Goal: Transaction & Acquisition: Book appointment/travel/reservation

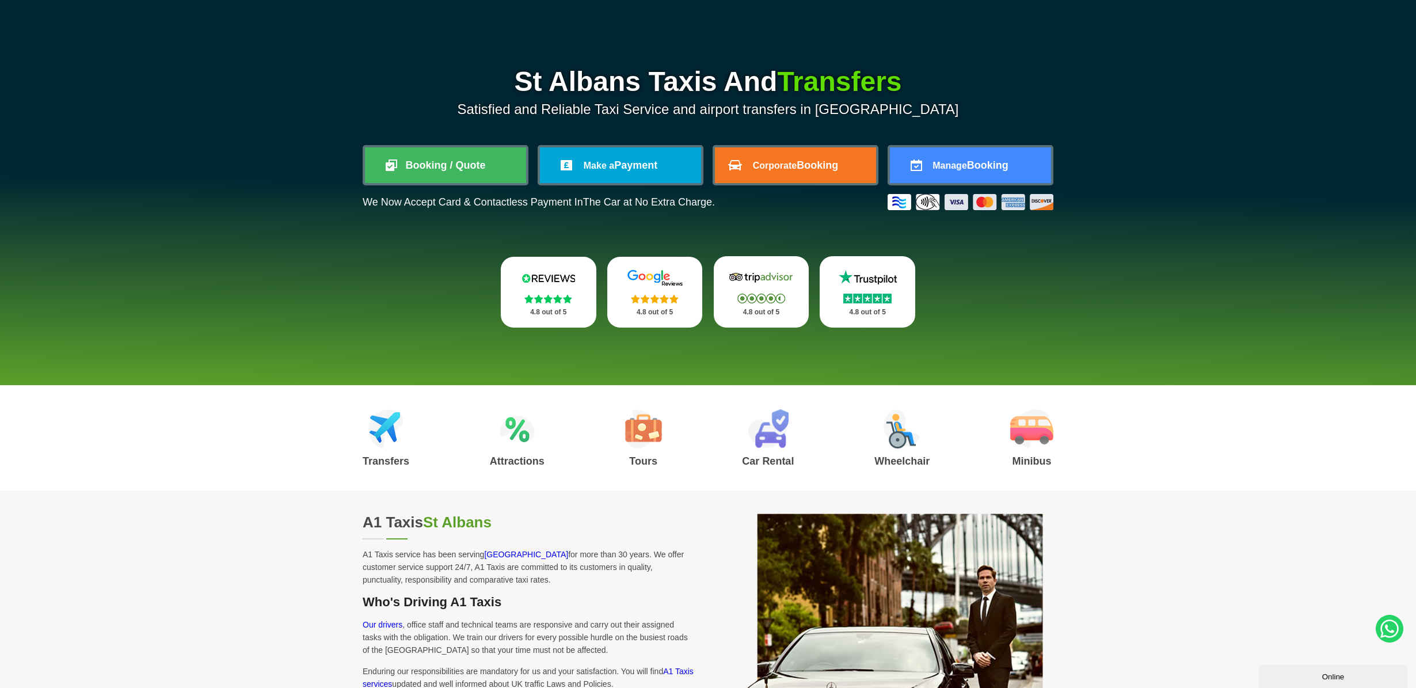
scroll to position [94, 0]
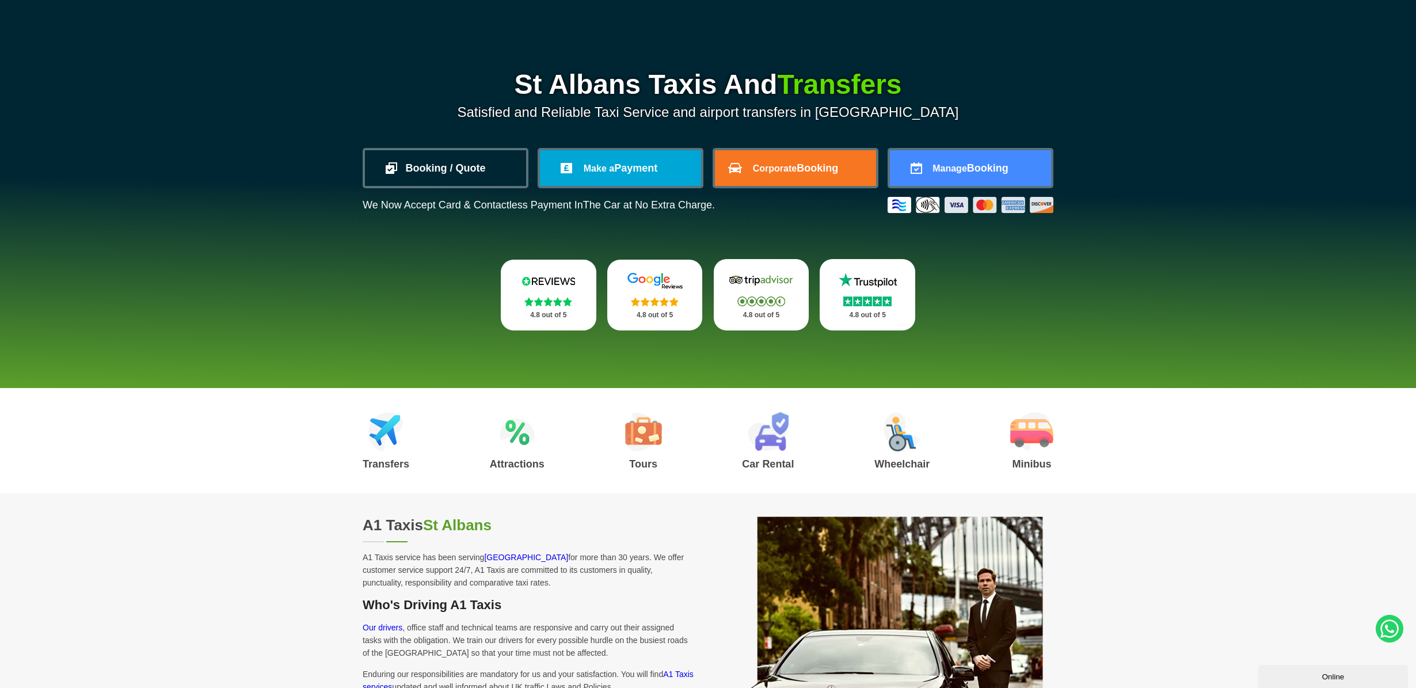
click at [417, 165] on link "Booking / Quote" at bounding box center [445, 168] width 161 height 36
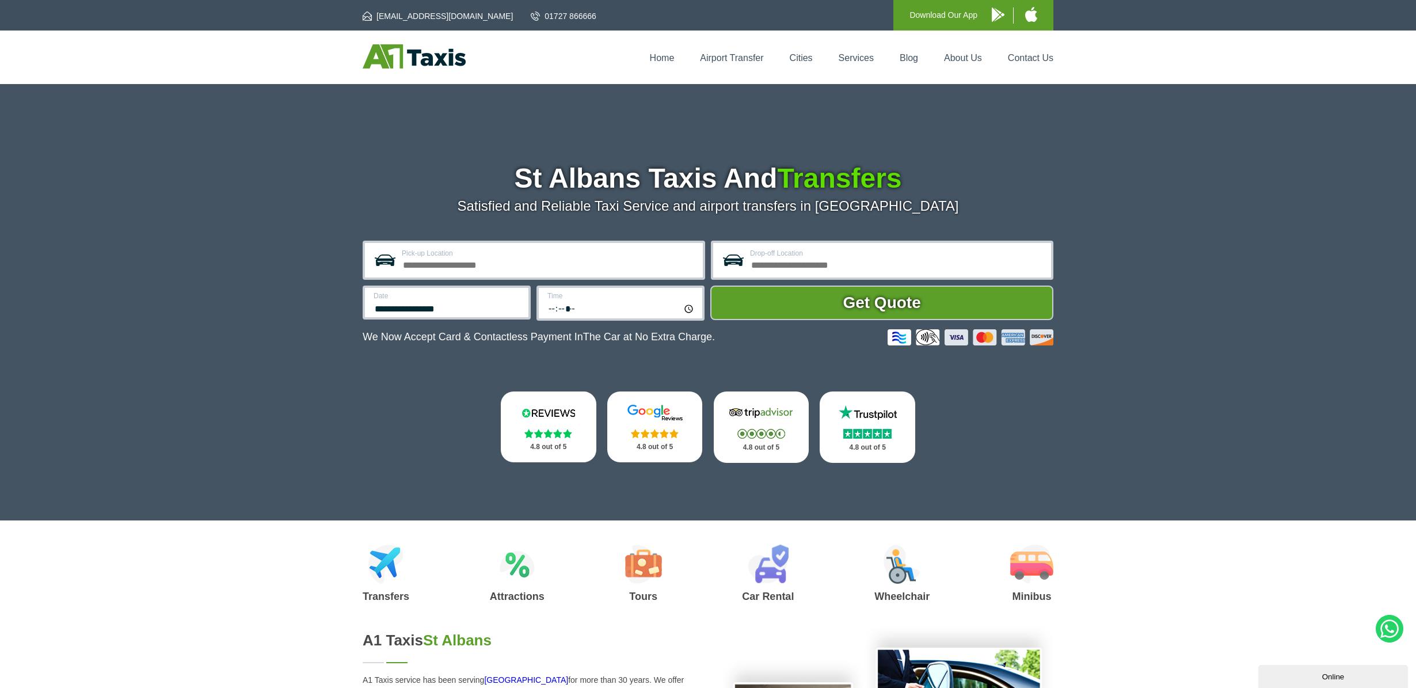
scroll to position [6, 0]
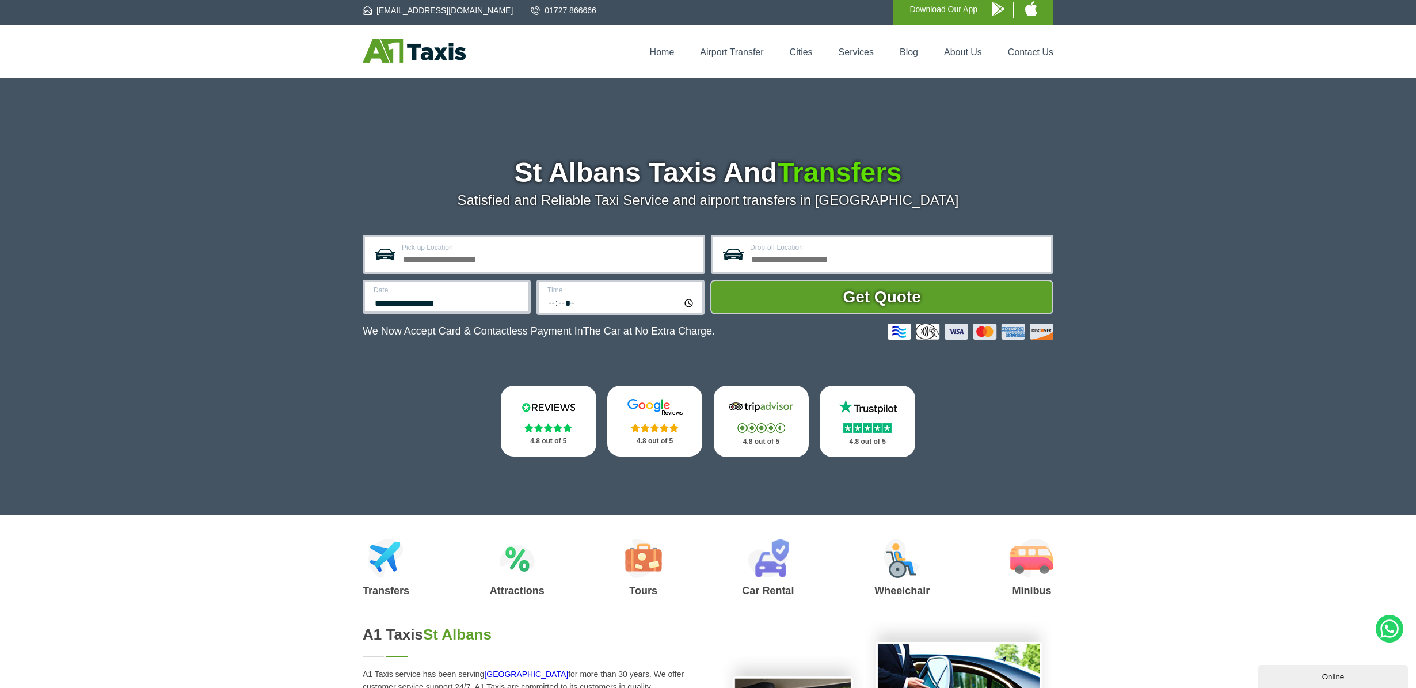
click at [462, 257] on input "Pick-up Location" at bounding box center [549, 258] width 294 height 14
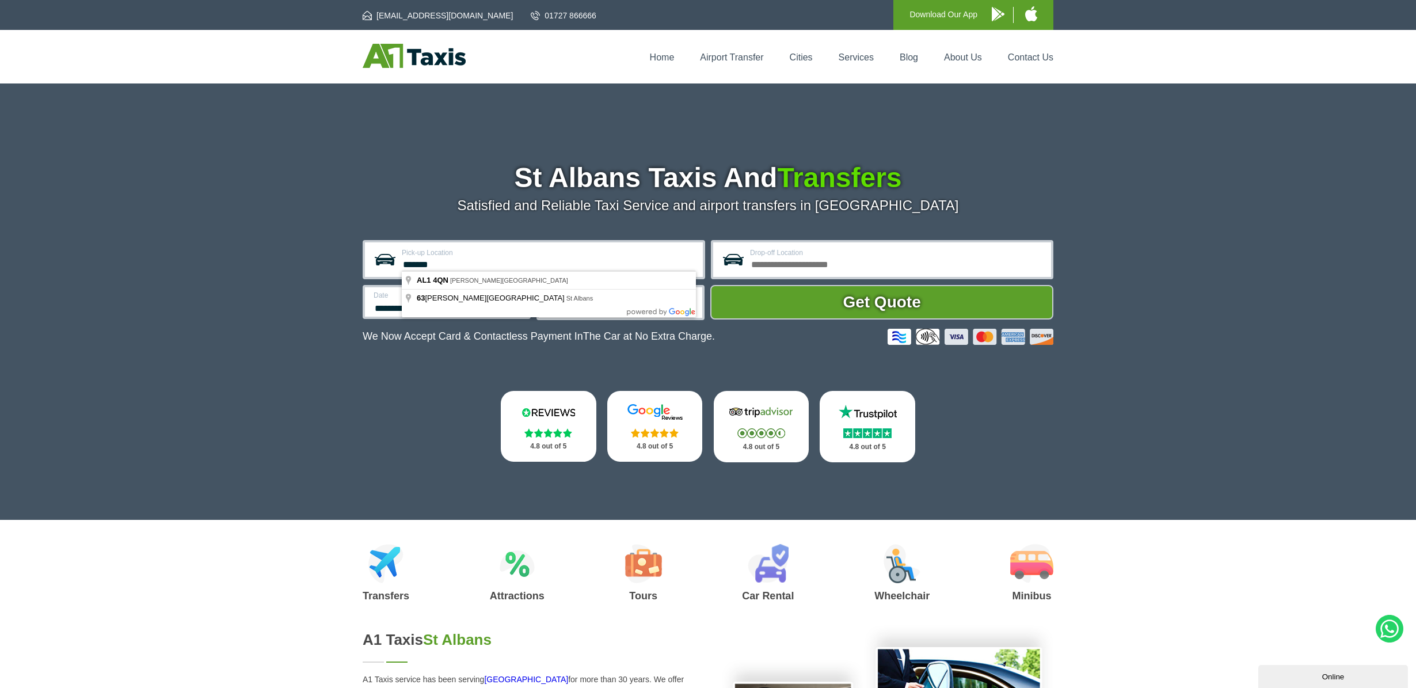
scroll to position [0, 0]
type input "**********"
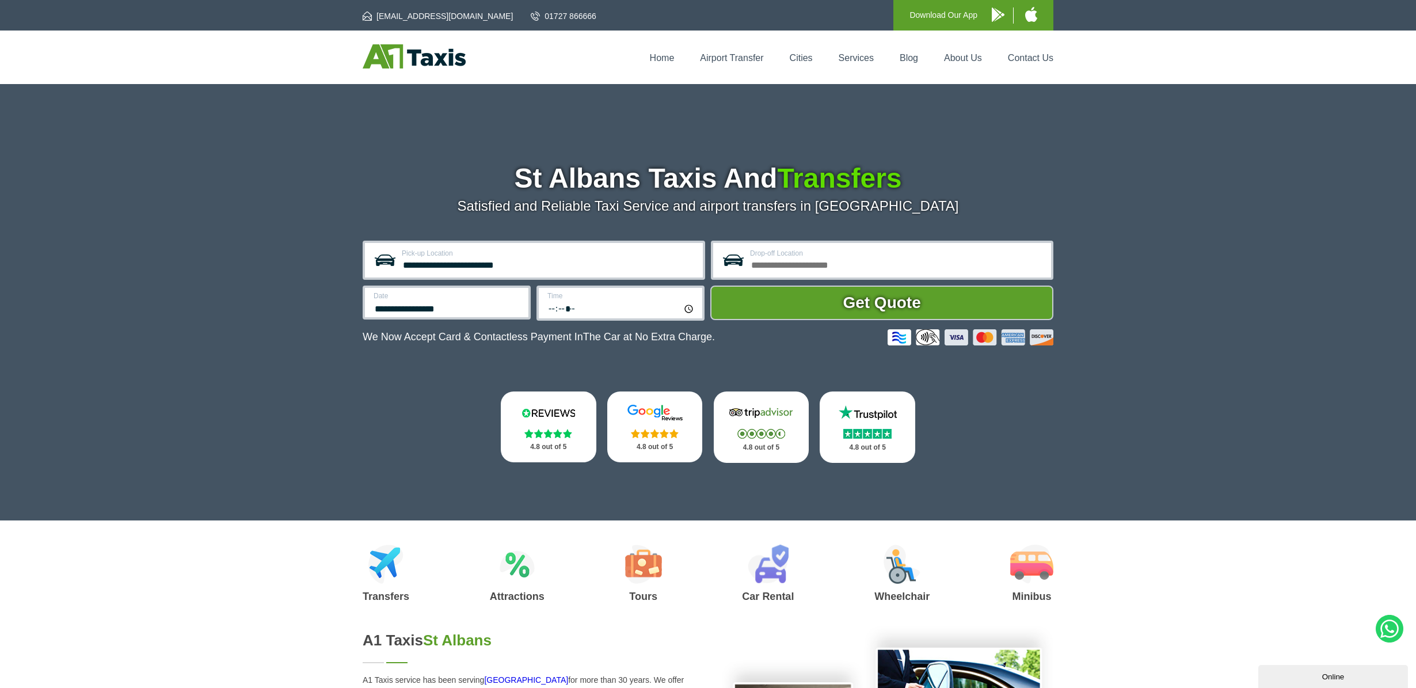
click at [845, 259] on input "Drop-off Location" at bounding box center [897, 264] width 294 height 14
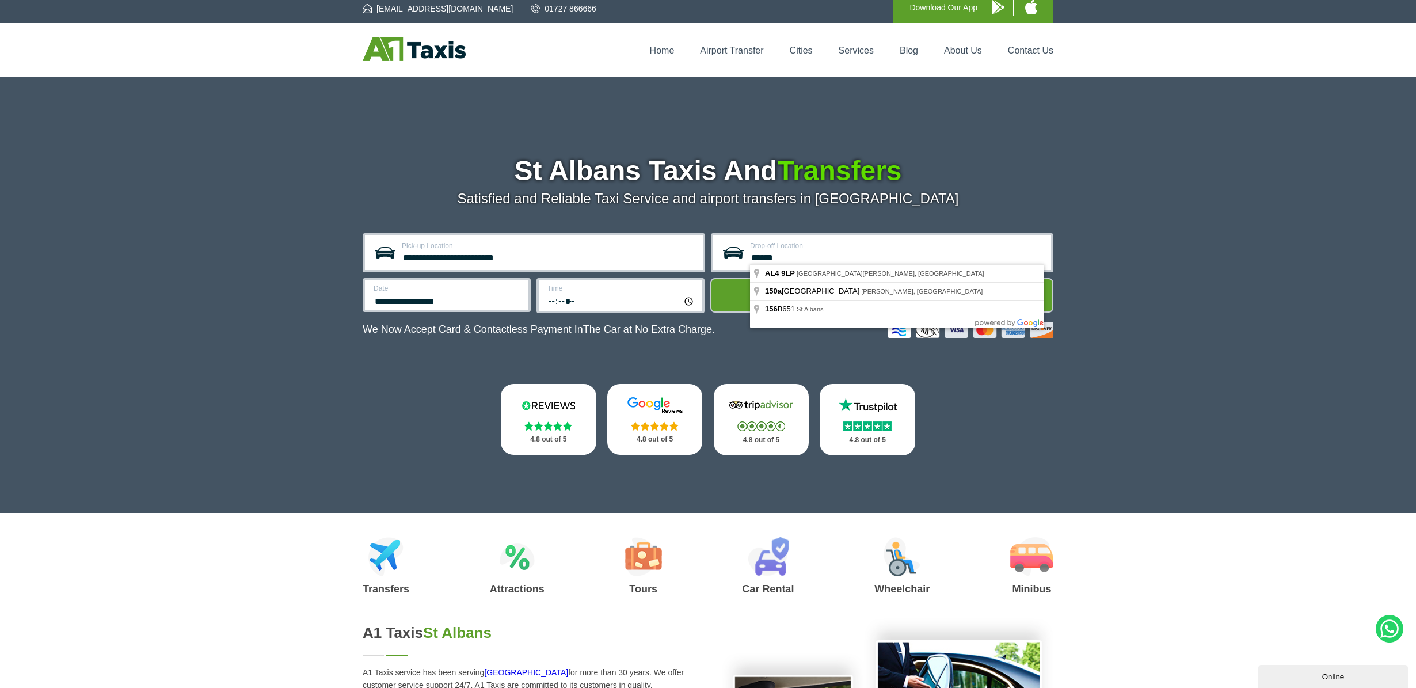
scroll to position [7, 0]
type input "**********"
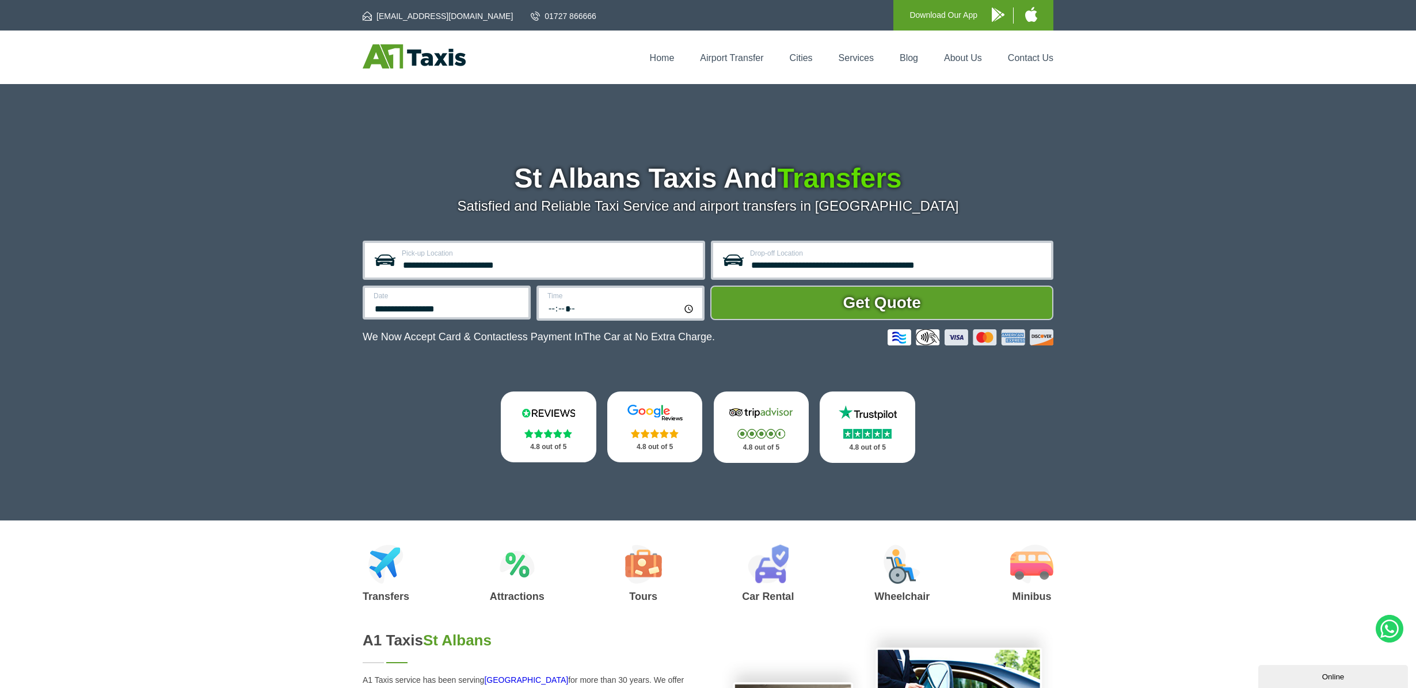
scroll to position [2, 0]
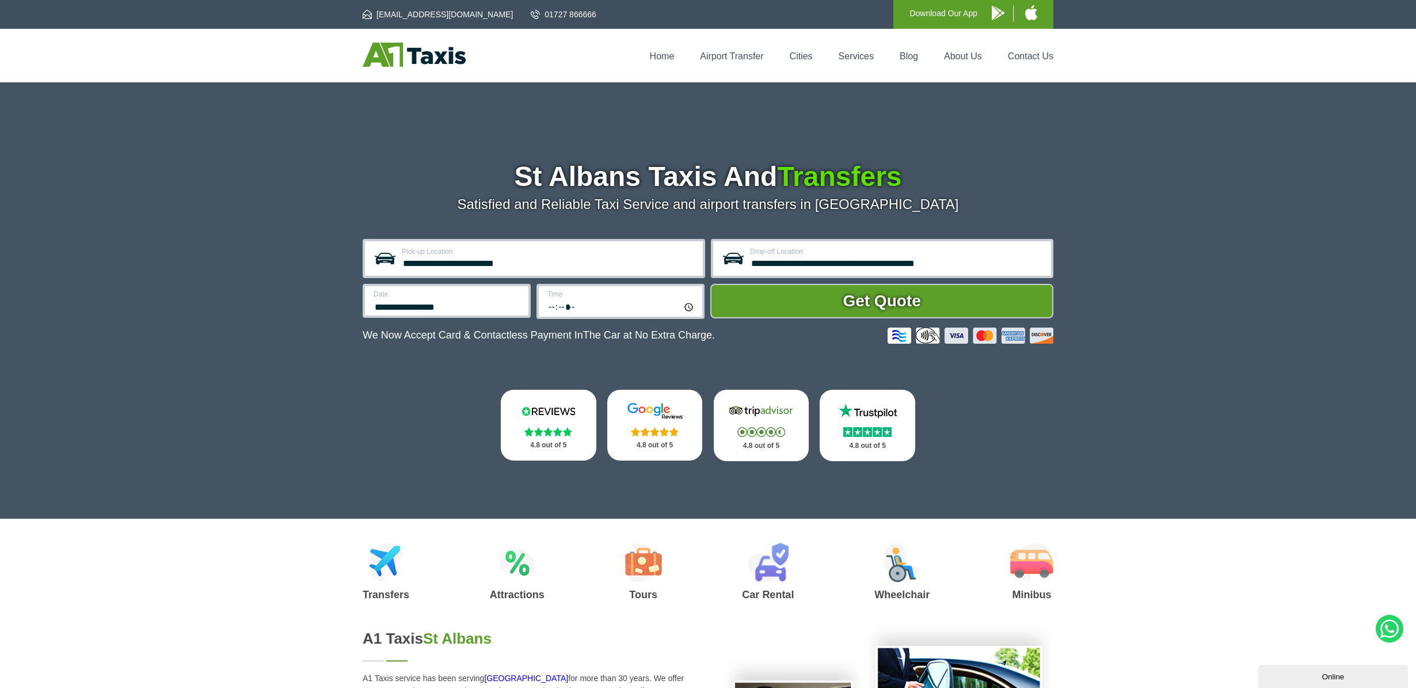
click at [587, 304] on input "*****" at bounding box center [621, 306] width 148 height 15
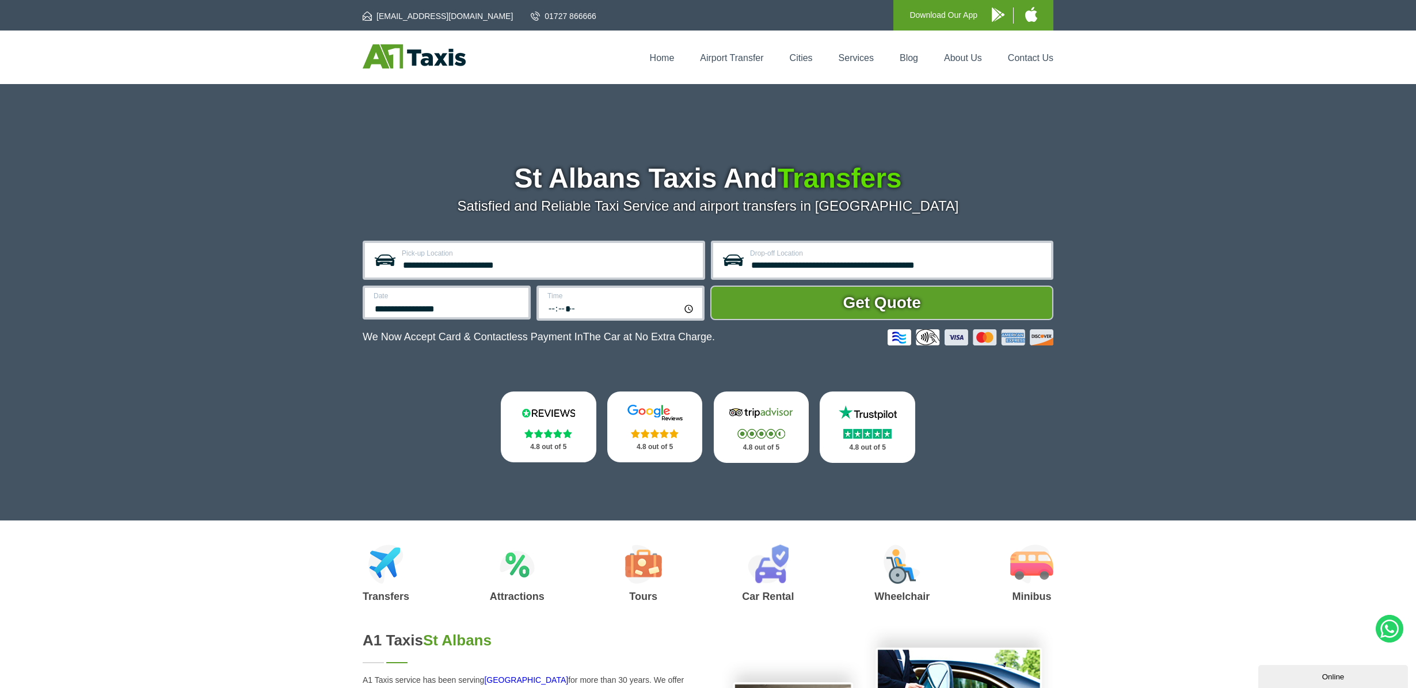
scroll to position [0, 0]
click at [577, 309] on input "time" at bounding box center [621, 308] width 148 height 15
click at [559, 306] on input "time" at bounding box center [621, 308] width 148 height 15
click at [557, 306] on input "time" at bounding box center [621, 308] width 148 height 15
click at [556, 295] on label "Time" at bounding box center [621, 295] width 148 height 7
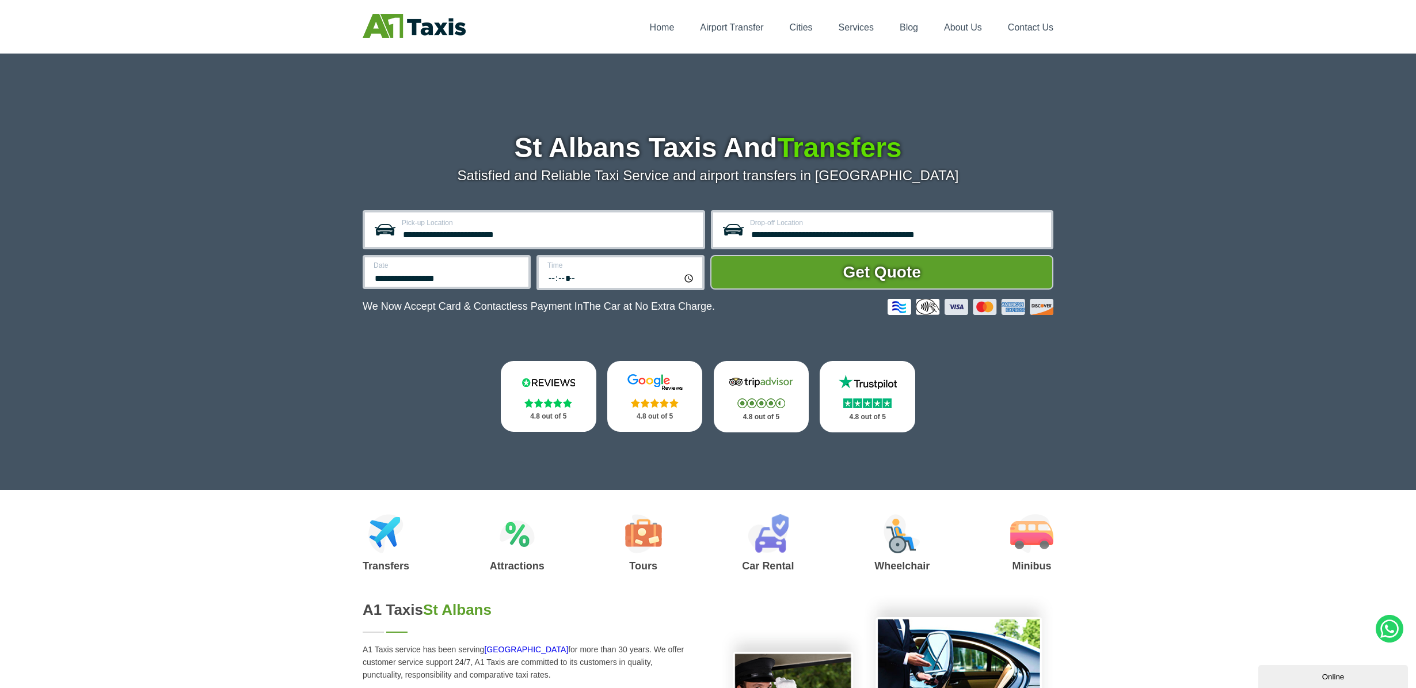
scroll to position [34, 0]
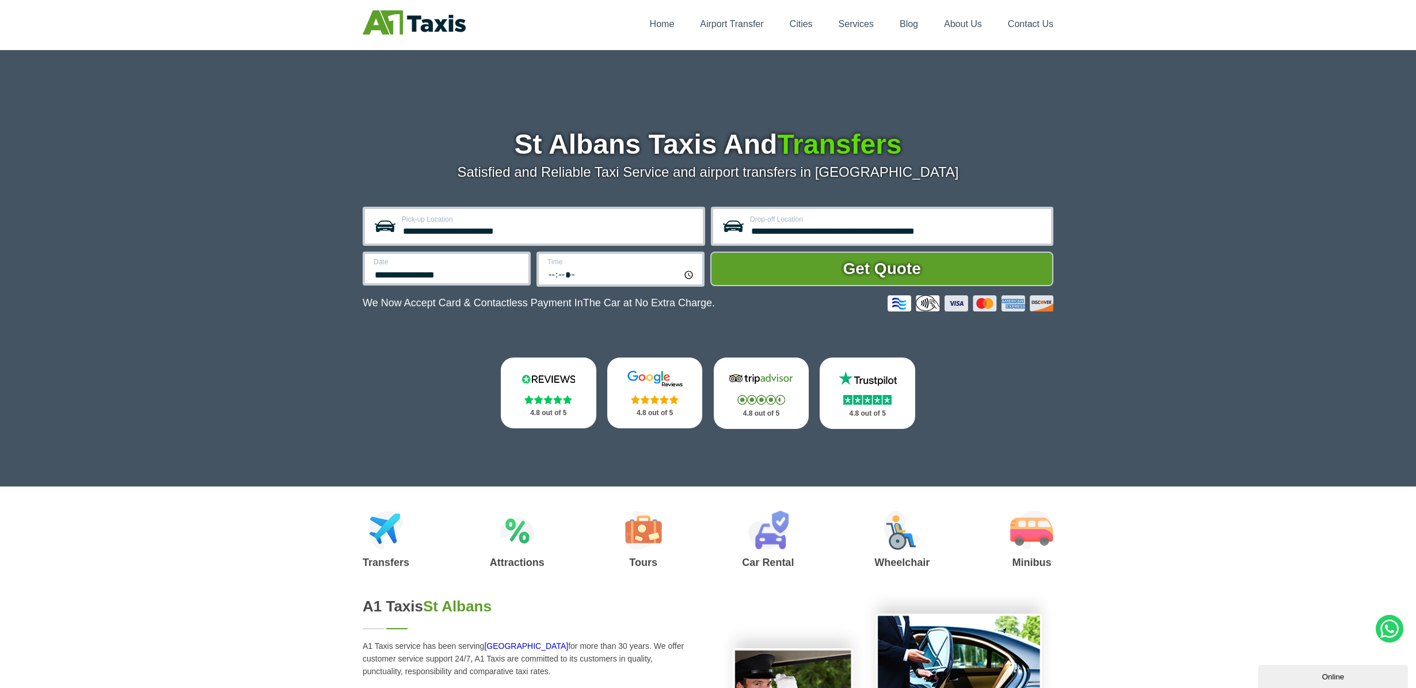
click at [573, 274] on input "time" at bounding box center [621, 274] width 148 height 15
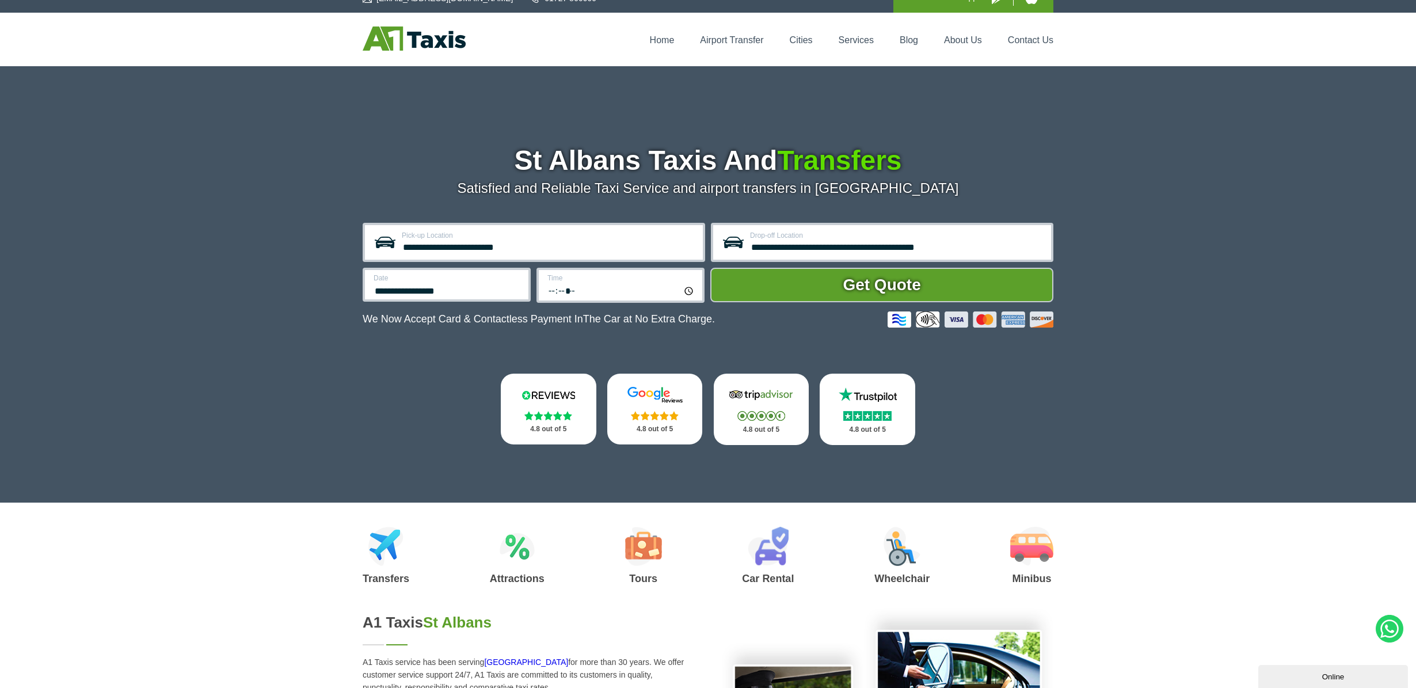
scroll to position [13, 0]
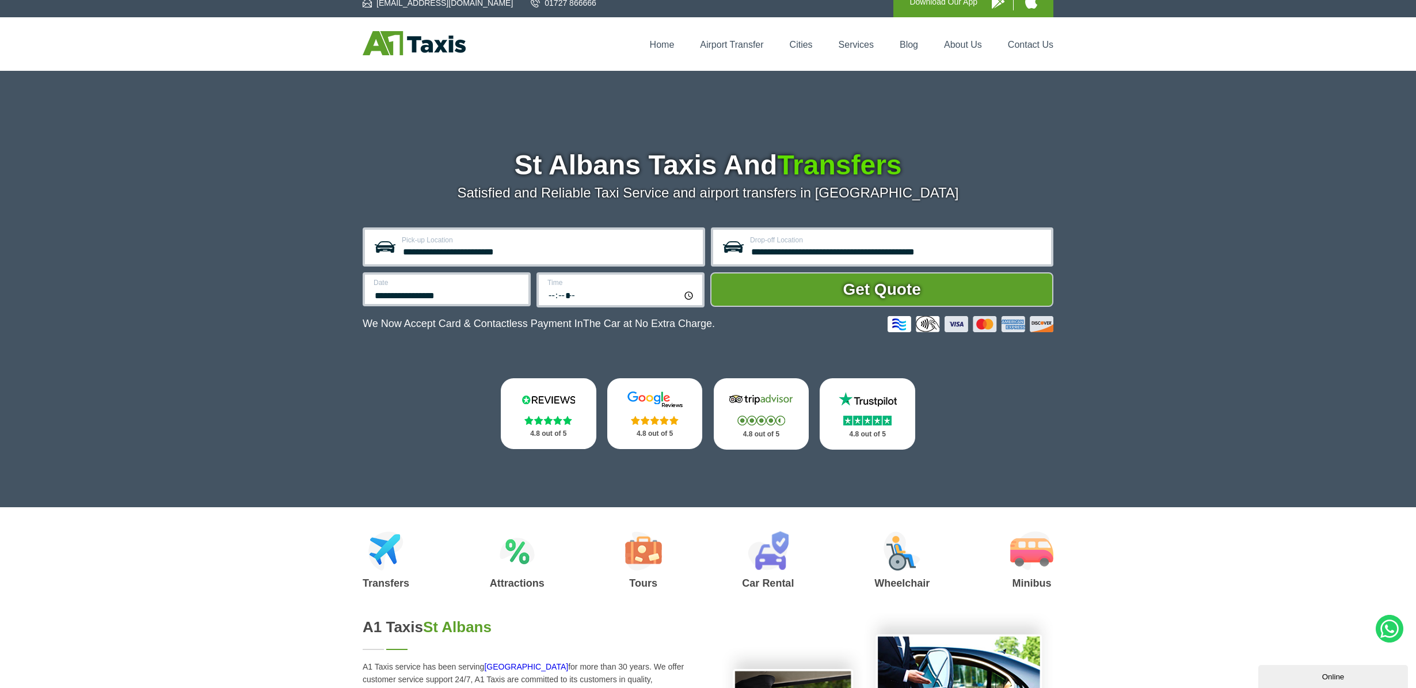
click at [556, 295] on input "time" at bounding box center [621, 294] width 148 height 15
click at [580, 294] on input "time" at bounding box center [621, 294] width 148 height 15
click at [577, 294] on input "time" at bounding box center [621, 294] width 148 height 15
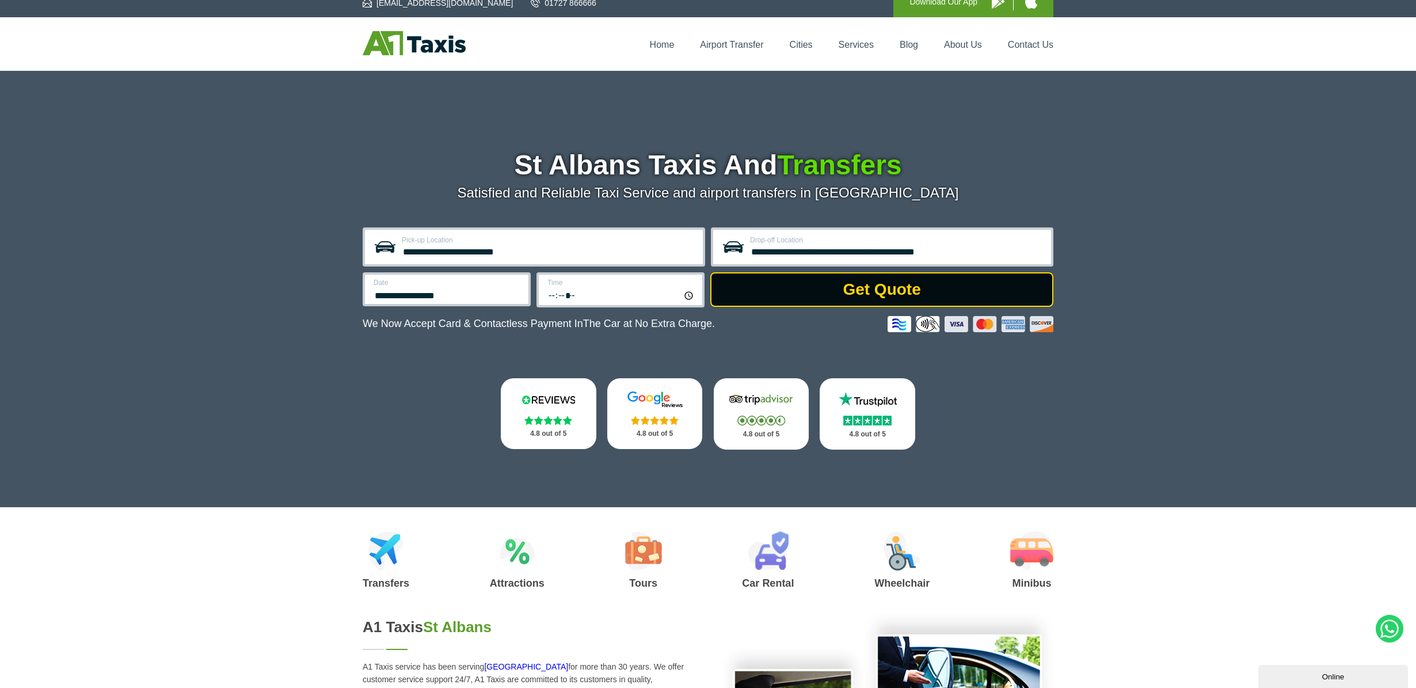
click at [873, 289] on button "Get Quote" at bounding box center [881, 289] width 343 height 35
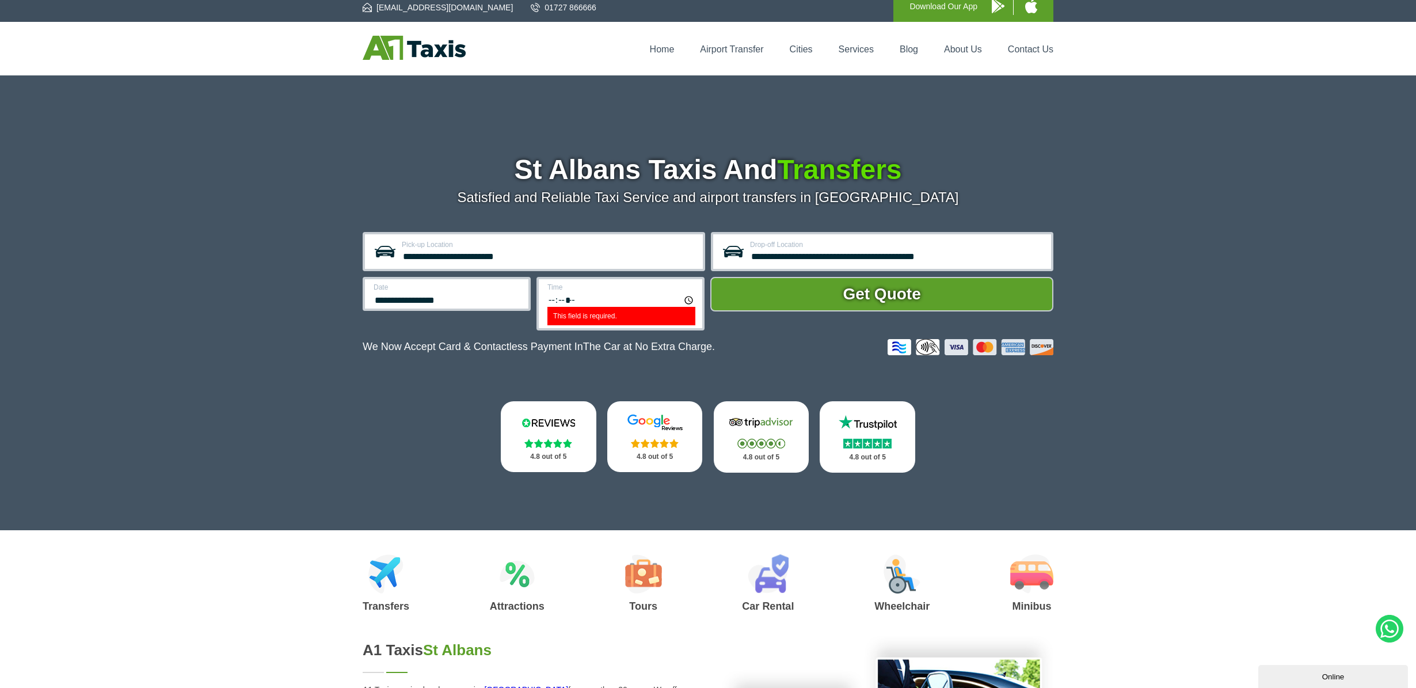
scroll to position [7, 1]
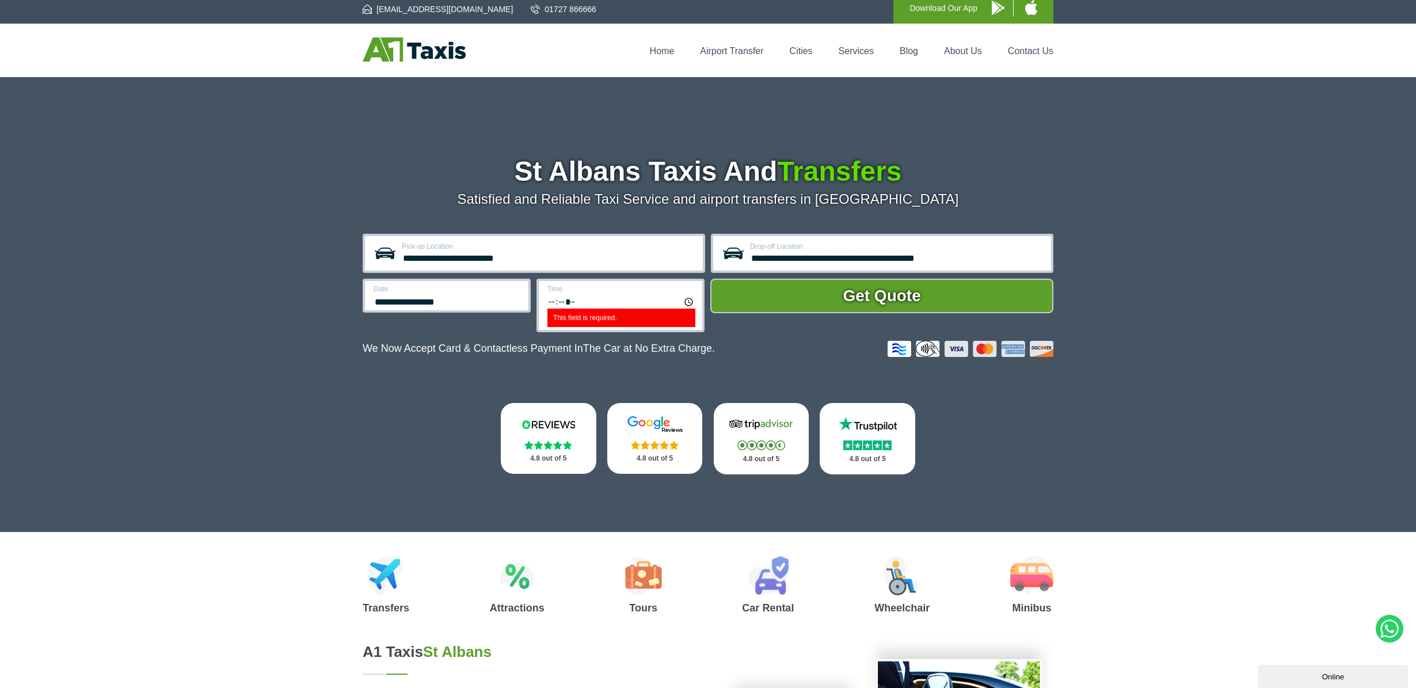
click at [575, 300] on input "This field is required." at bounding box center [621, 301] width 148 height 15
click at [571, 313] on label "This field is required." at bounding box center [621, 318] width 148 height 18
click at [571, 309] on input "This field is required." at bounding box center [621, 301] width 148 height 15
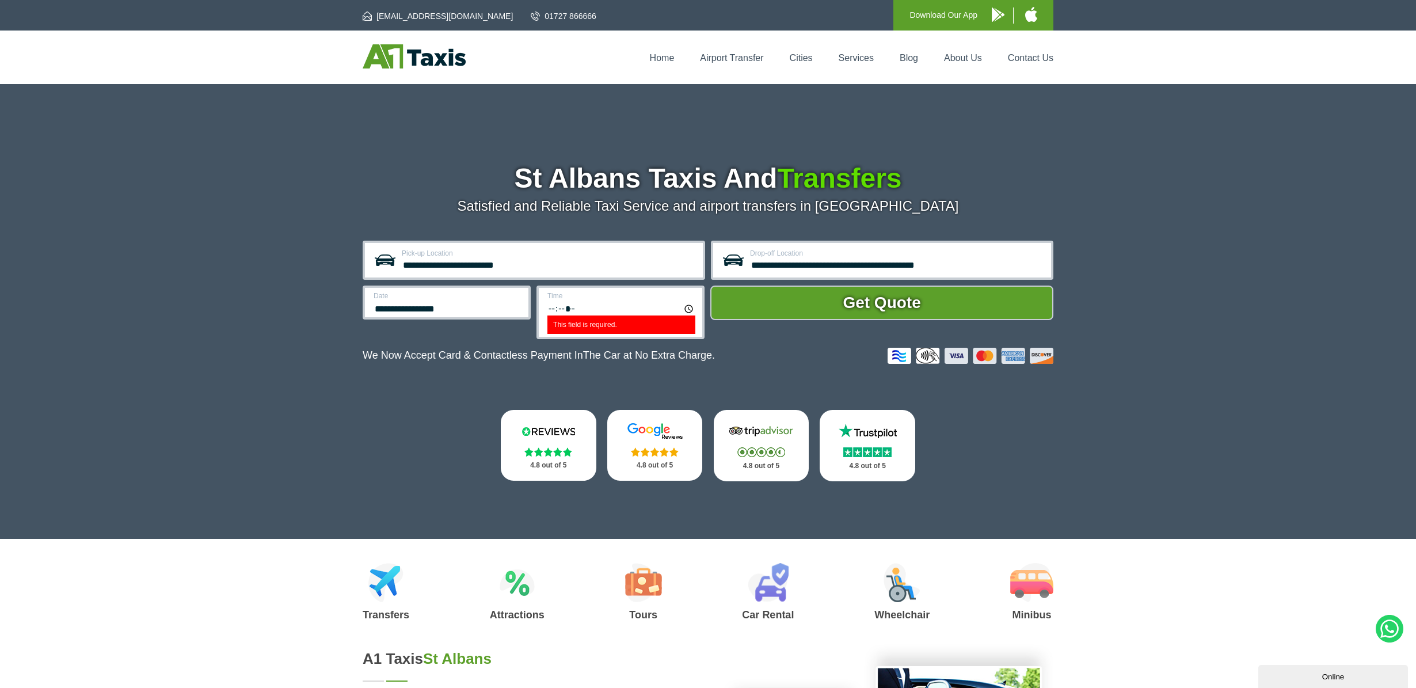
scroll to position [0, 0]
click at [574, 309] on input "This field is required." at bounding box center [621, 308] width 148 height 15
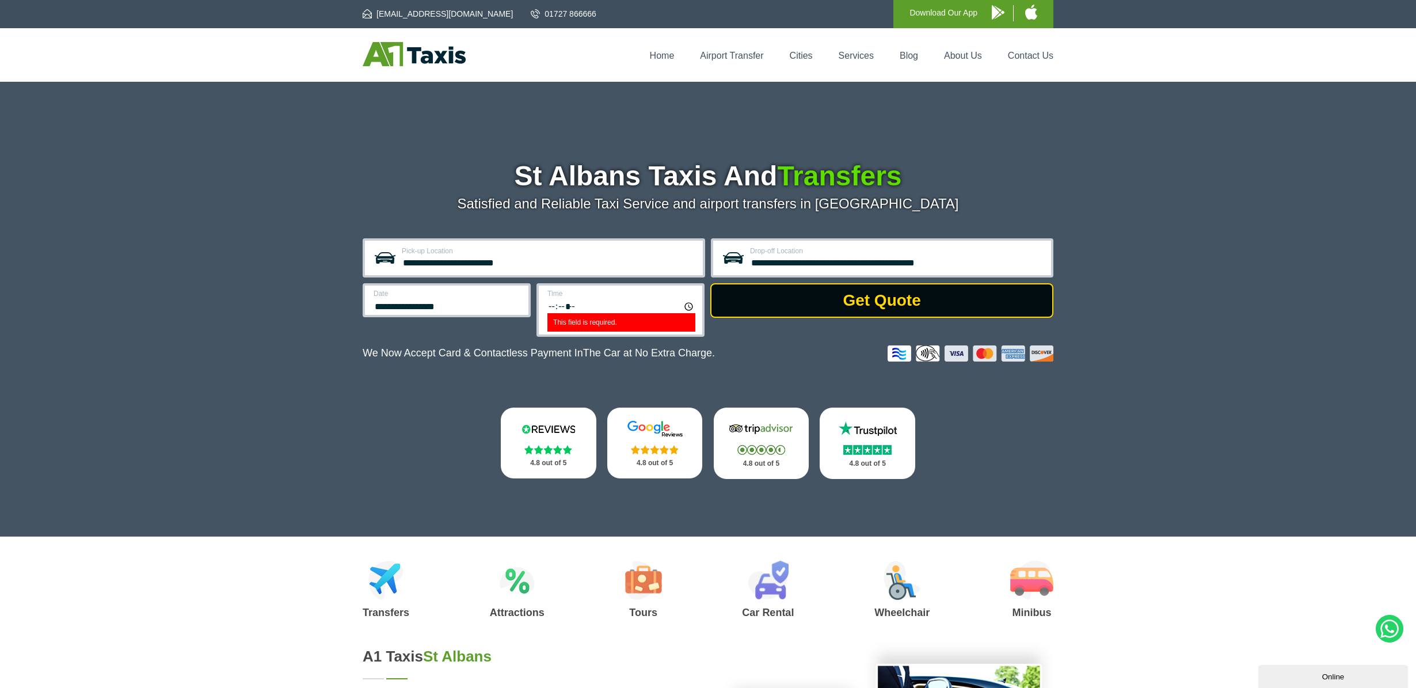
type input "*****"
click at [861, 299] on button "Get Quote" at bounding box center [881, 300] width 343 height 35
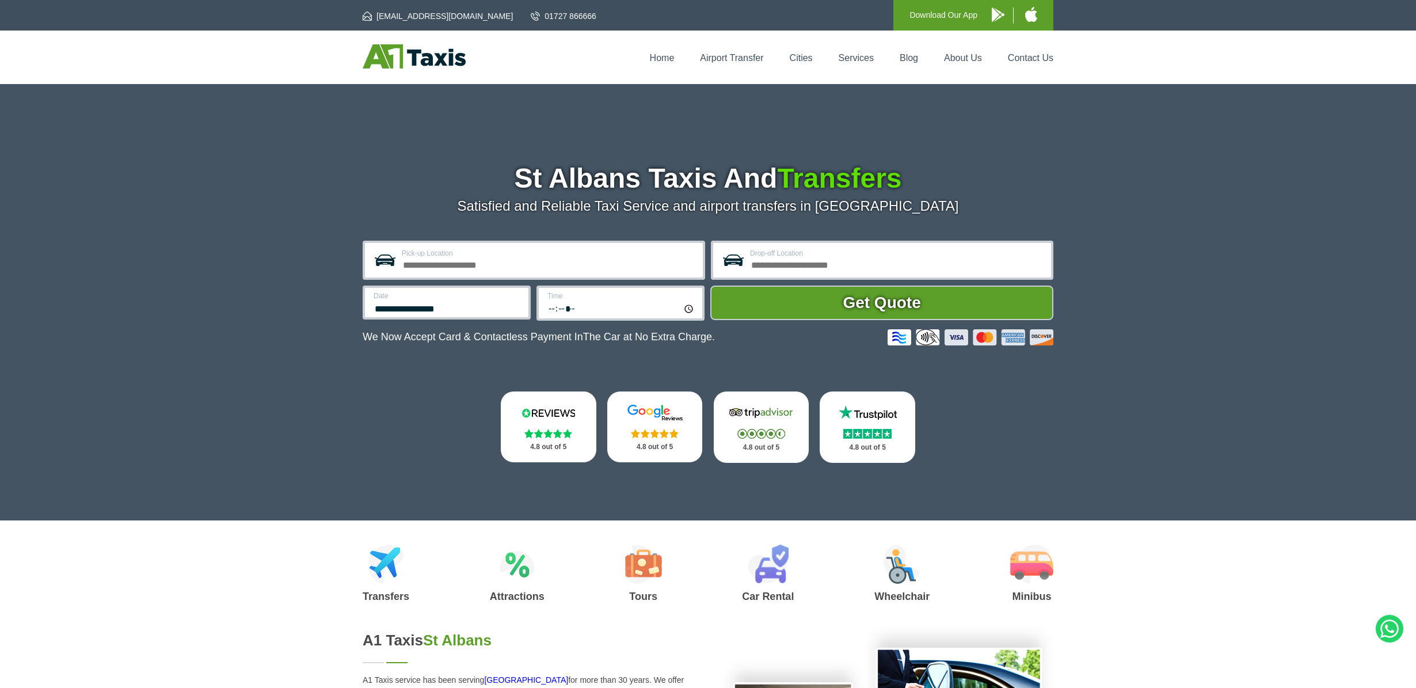
scroll to position [5, 0]
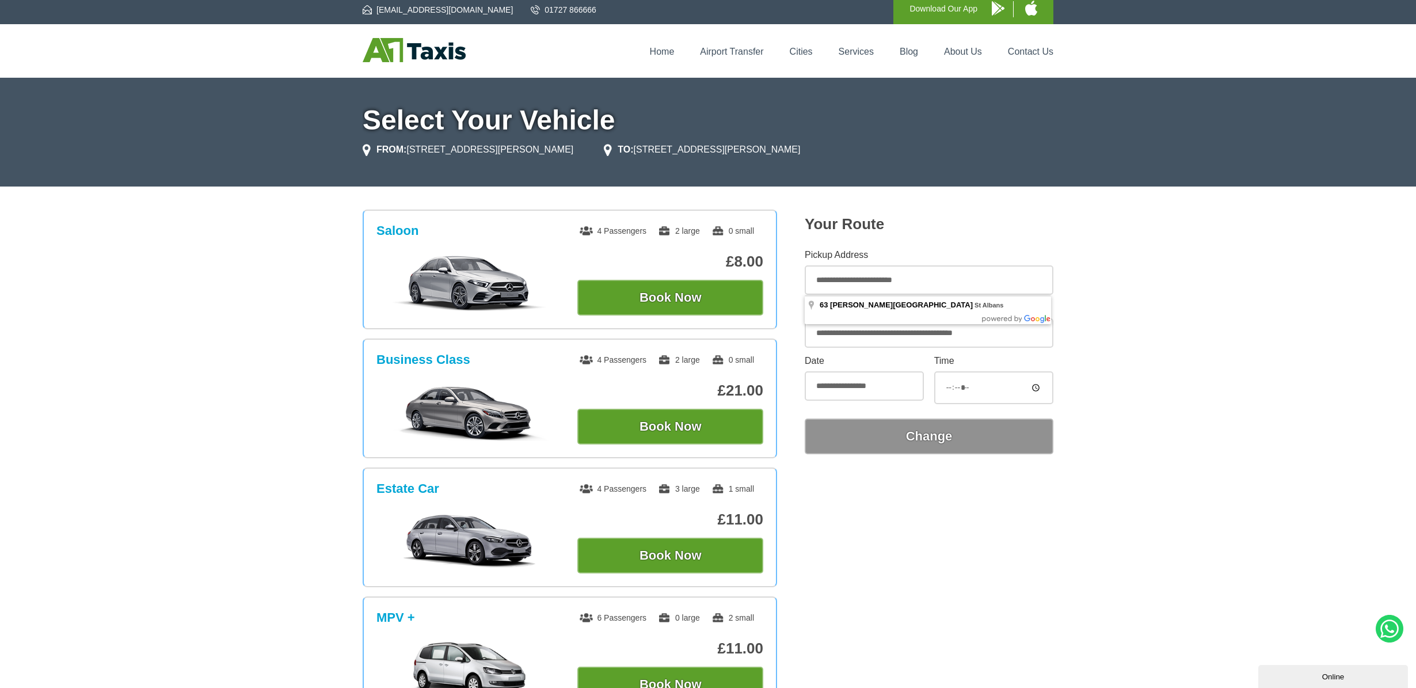
scroll to position [5, 0]
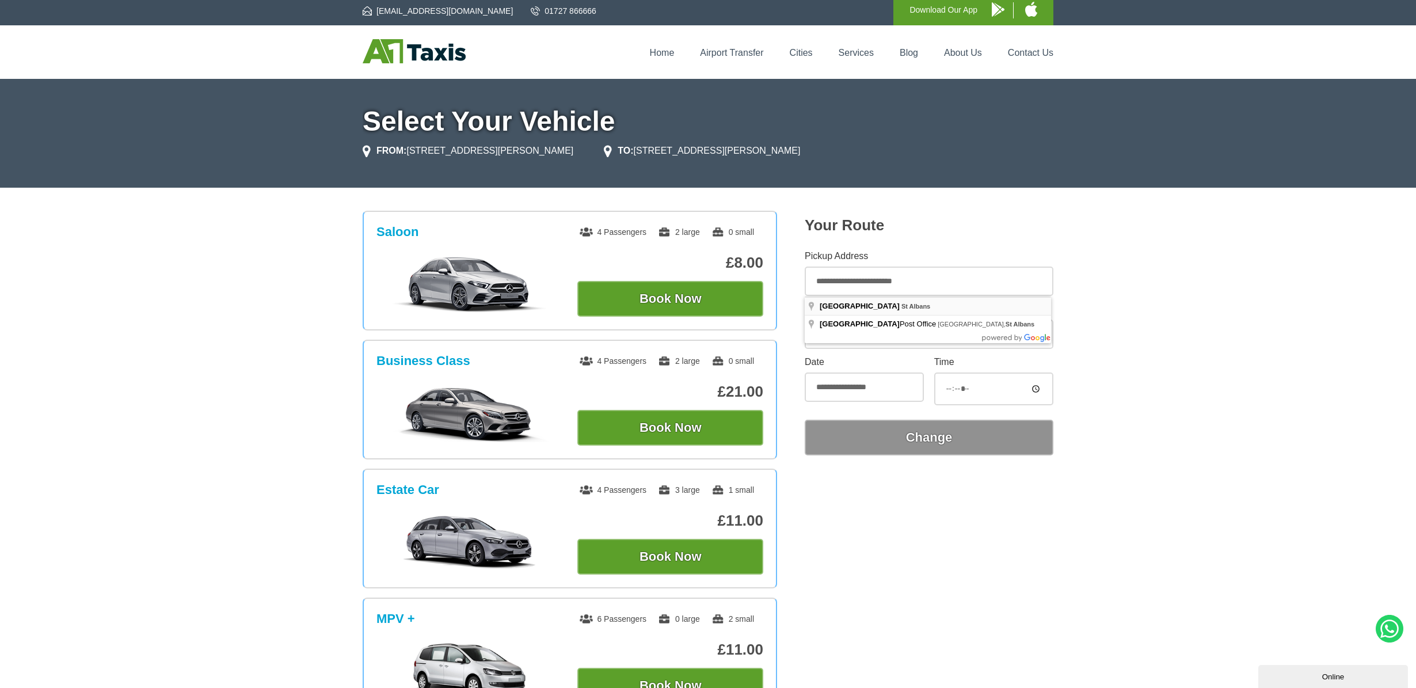
type input "**********"
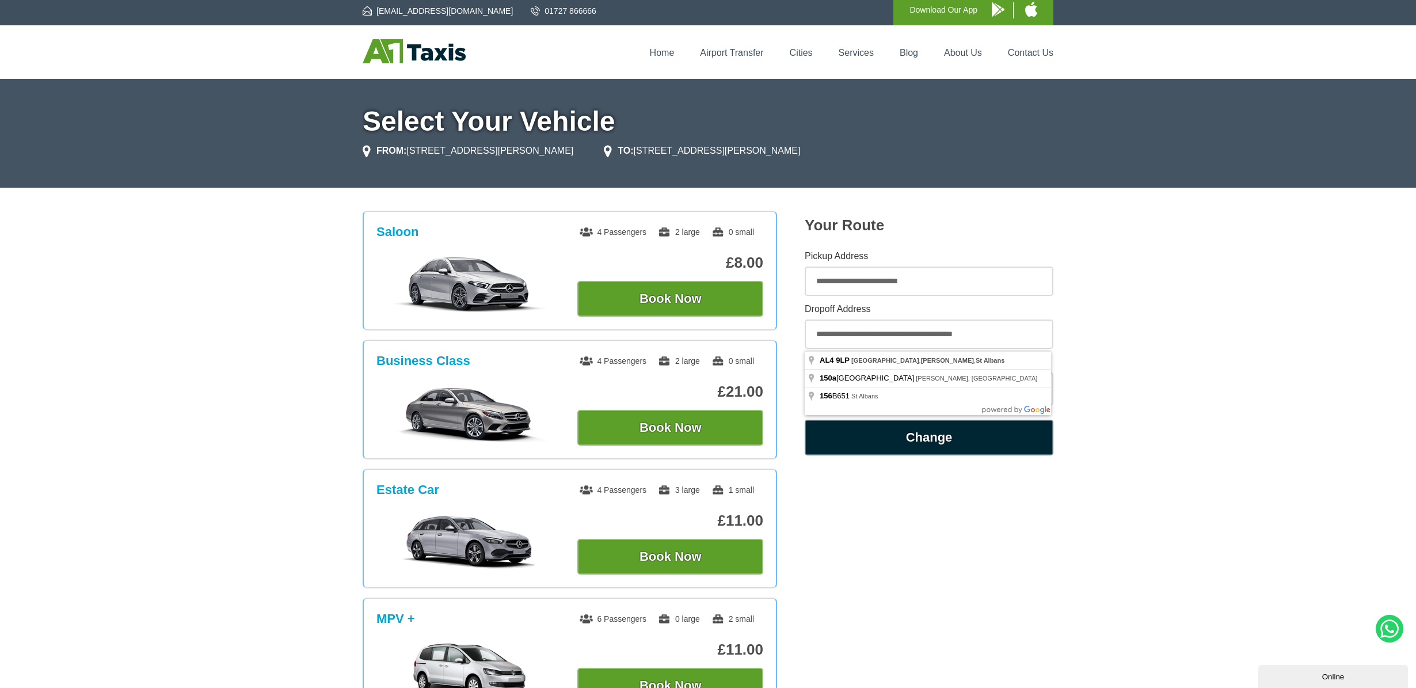
click at [927, 436] on button "Change" at bounding box center [929, 438] width 249 height 36
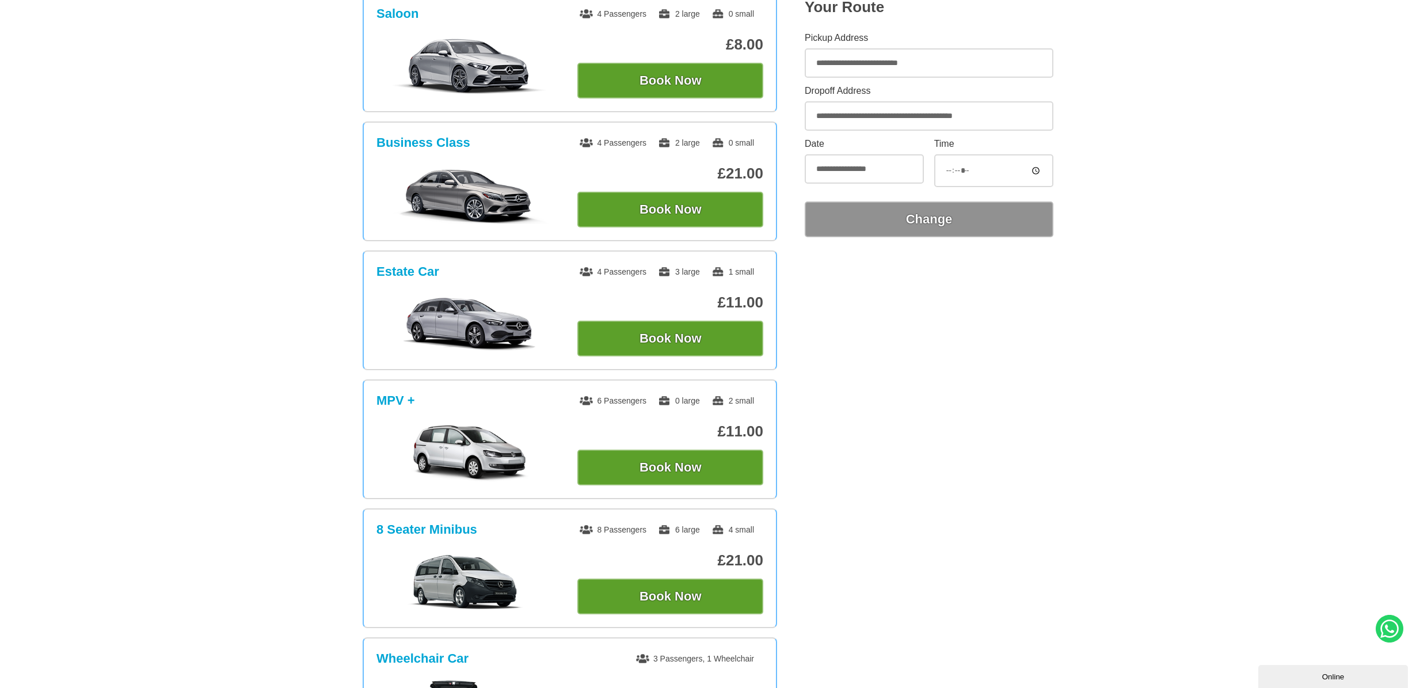
scroll to position [213, 0]
